Goal: Information Seeking & Learning: Learn about a topic

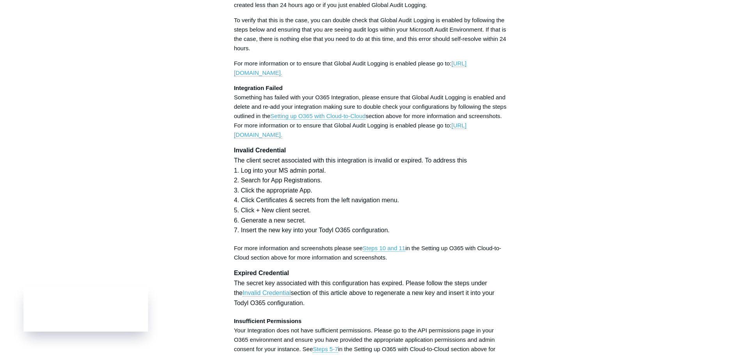
scroll to position [2224, 0]
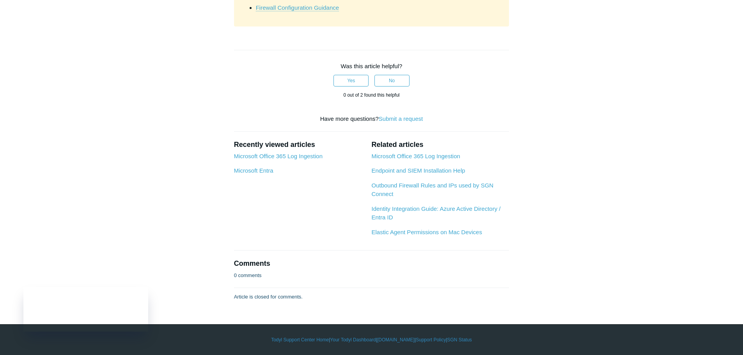
scroll to position [3224, 0]
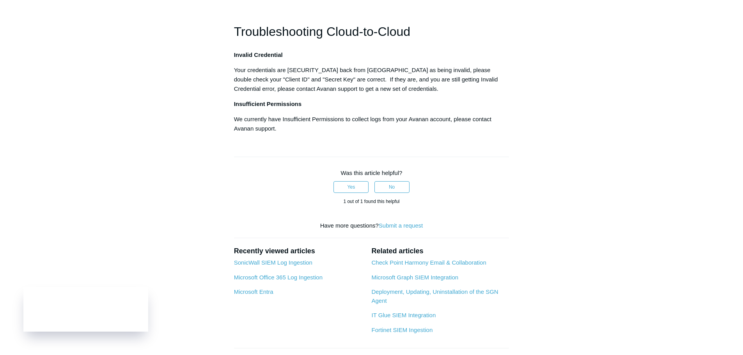
scroll to position [429, 0]
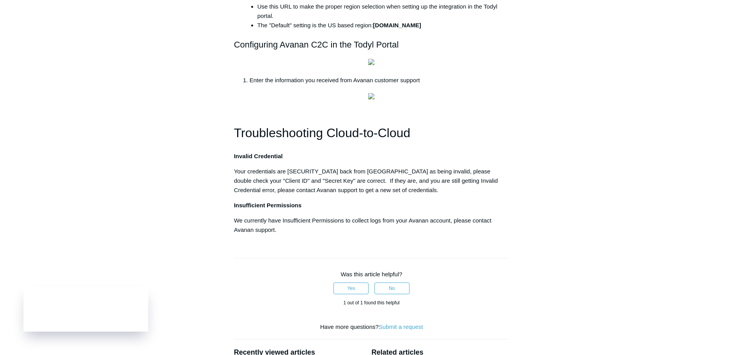
drag, startPoint x: 329, startPoint y: 192, endPoint x: 221, endPoint y: 139, distance: 119.7
click at [218, 139] on aside "Articles in this section 1Password SIEM Integration AIDE - Advanced Intrusion D…" at bounding box center [184, 66] width 77 height 851
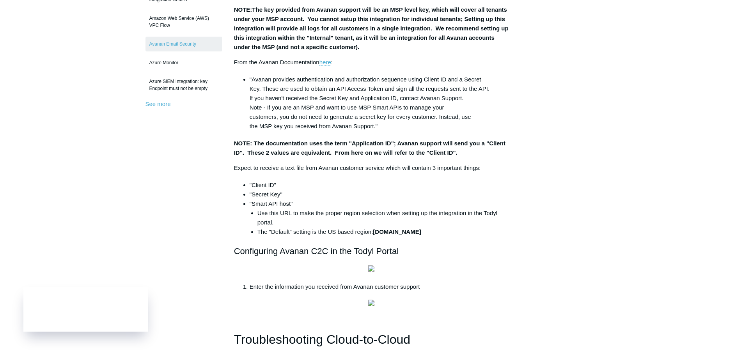
scroll to position [0, 0]
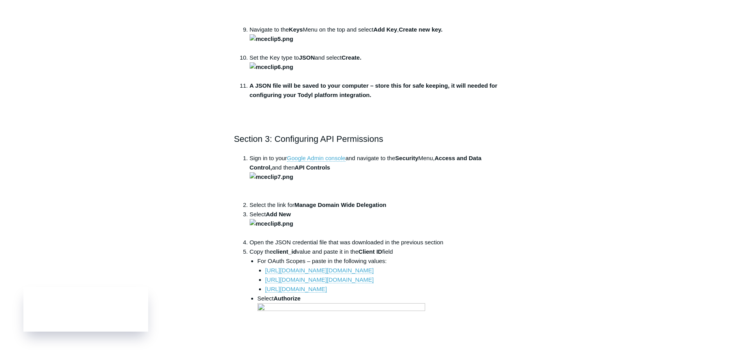
scroll to position [2029, 0]
